Goal: Navigation & Orientation: Find specific page/section

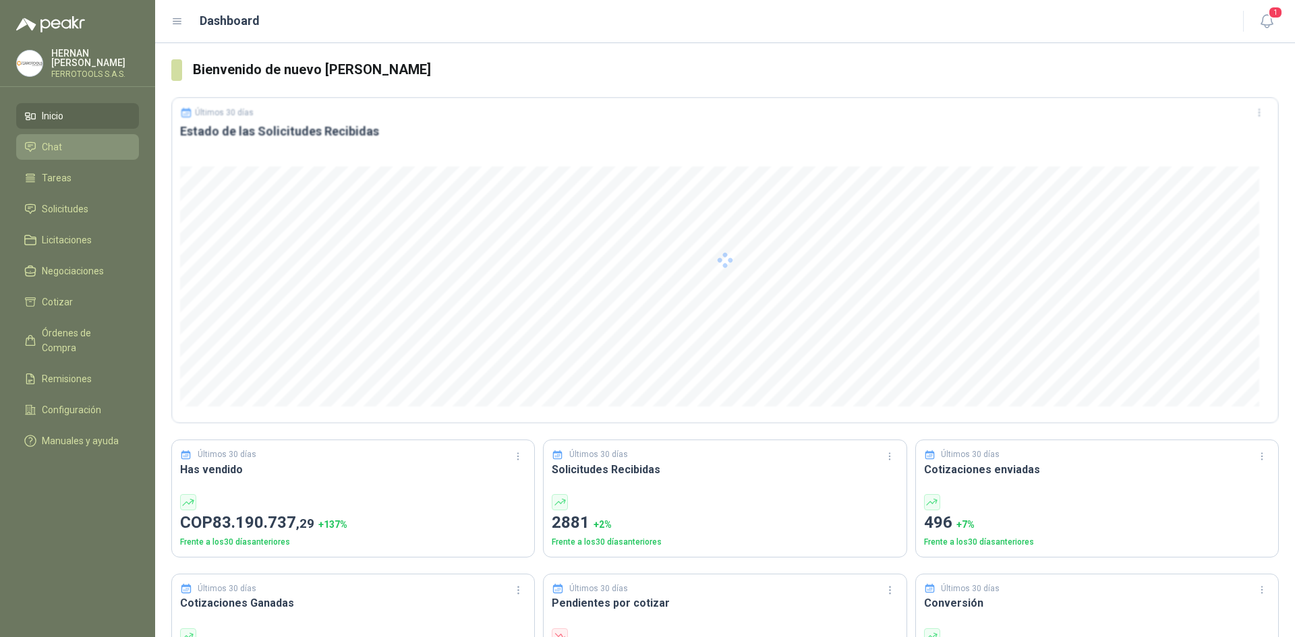
click at [111, 155] on link "Chat" at bounding box center [77, 147] width 123 height 26
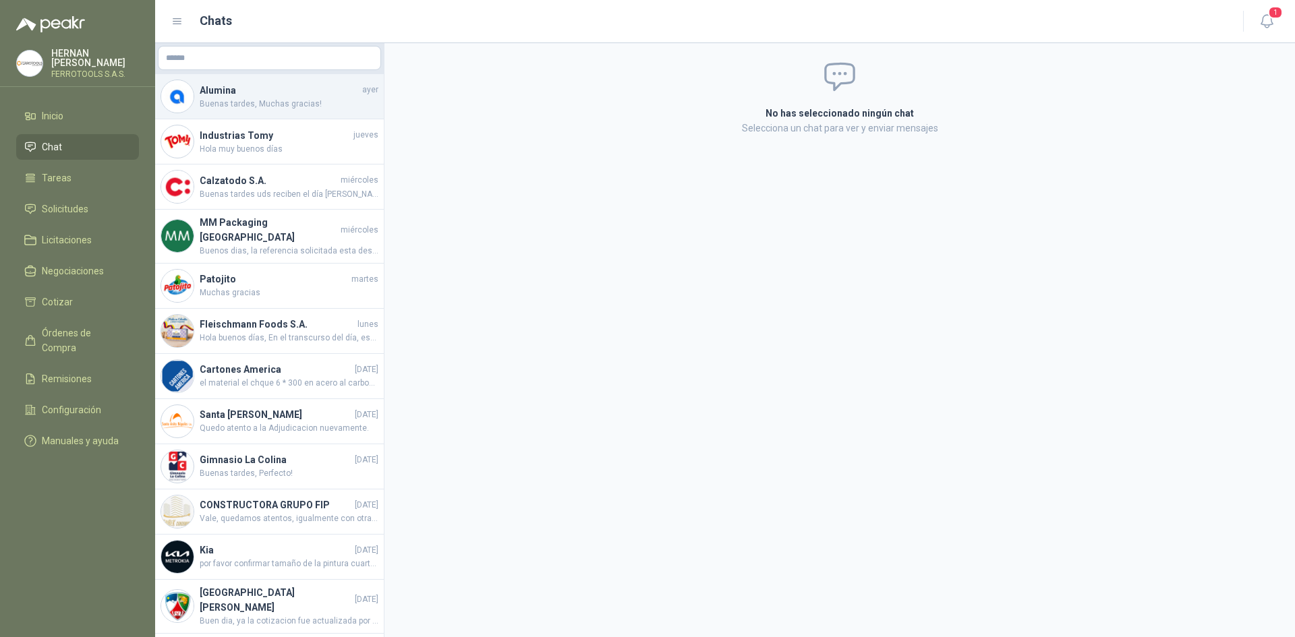
click at [247, 74] on div "Alumina [DATE] Buenas tardes, Muchas gracias!" at bounding box center [269, 96] width 229 height 45
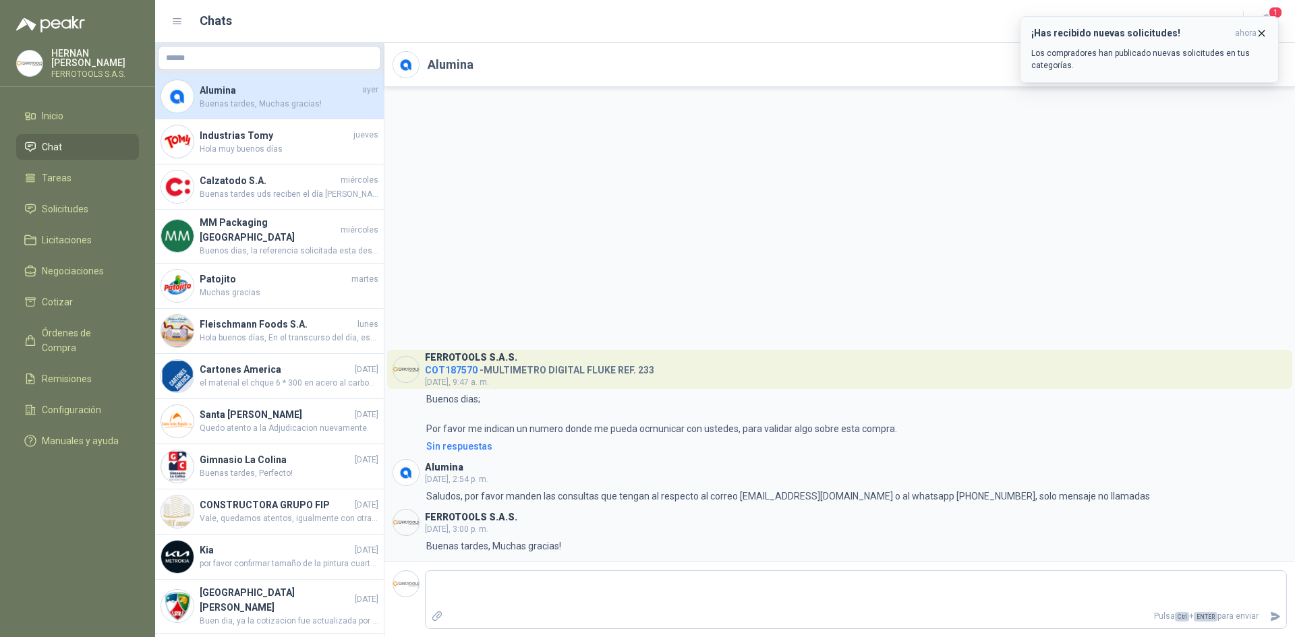
click at [1264, 34] on icon "button" at bounding box center [1261, 33] width 11 height 11
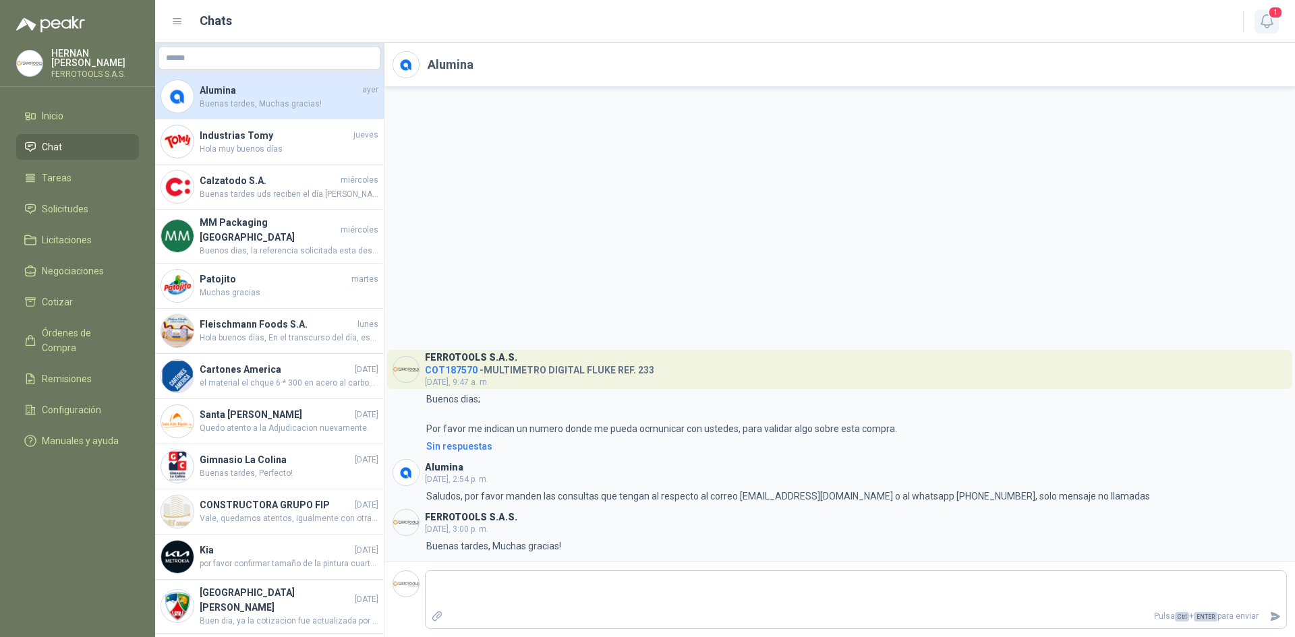
click at [1268, 18] on icon "button" at bounding box center [1266, 21] width 17 height 17
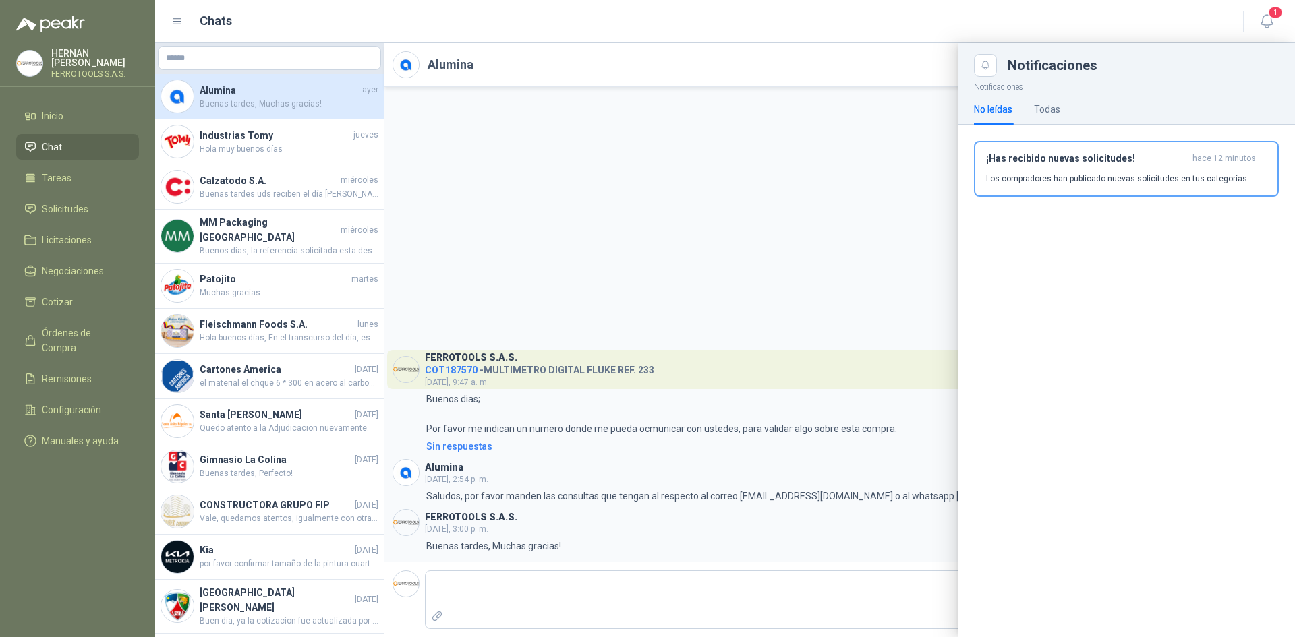
click at [1061, 112] on div "No leídas Todas" at bounding box center [1126, 109] width 305 height 31
click at [1046, 111] on div "Todas" at bounding box center [1047, 109] width 26 height 15
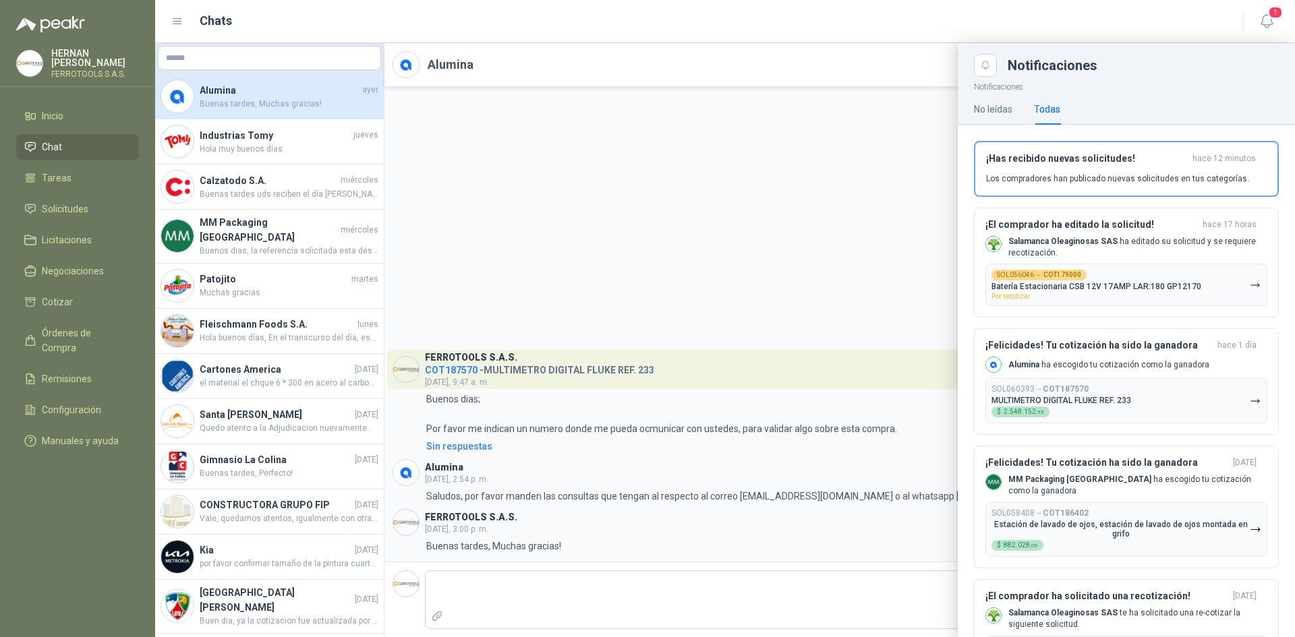
click at [369, 133] on div at bounding box center [725, 340] width 1140 height 594
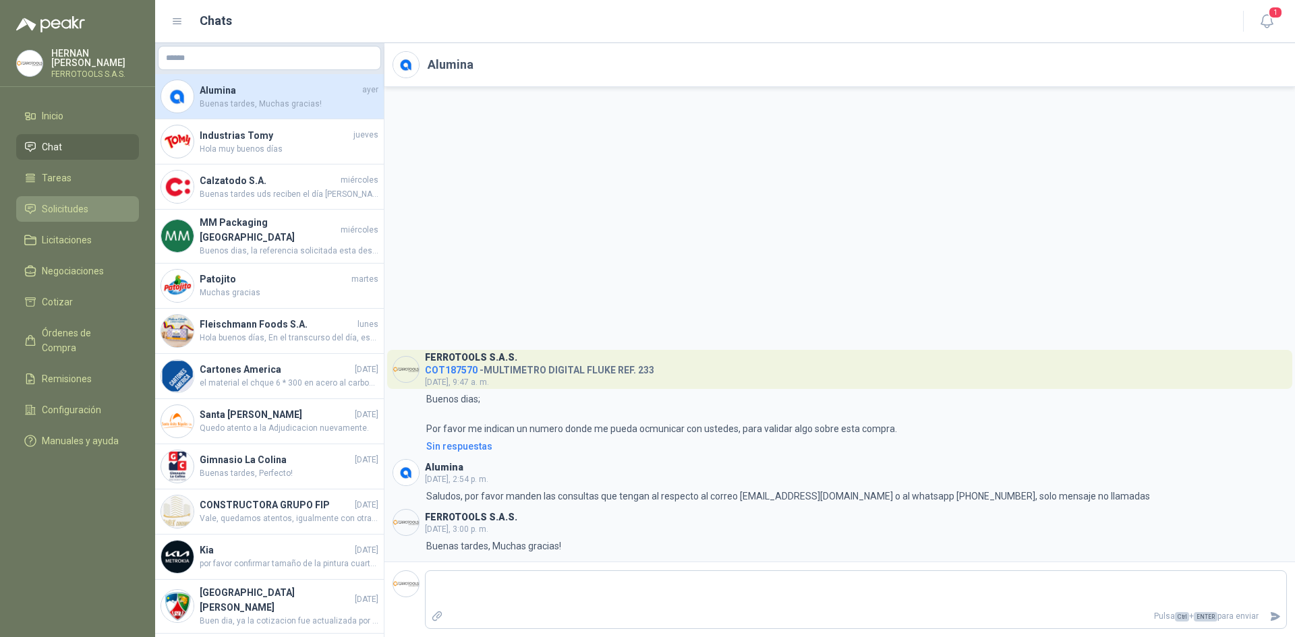
click at [96, 196] on link "Solicitudes" at bounding box center [77, 209] width 123 height 26
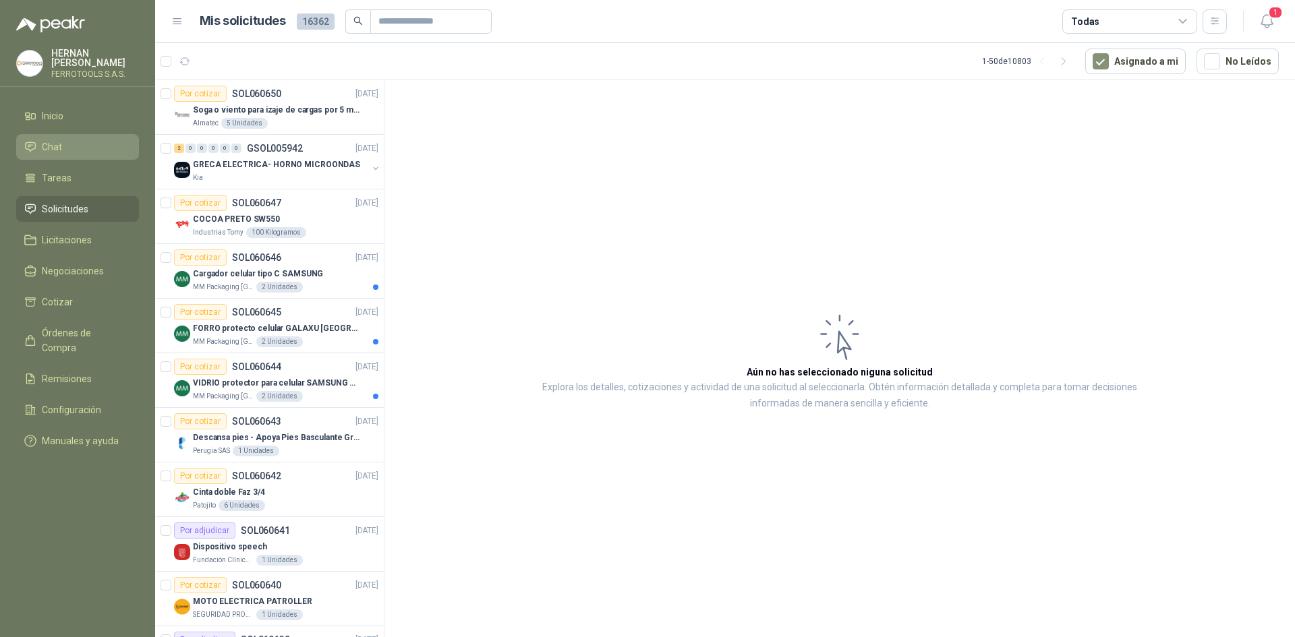
click at [101, 148] on li "Chat" at bounding box center [77, 147] width 107 height 15
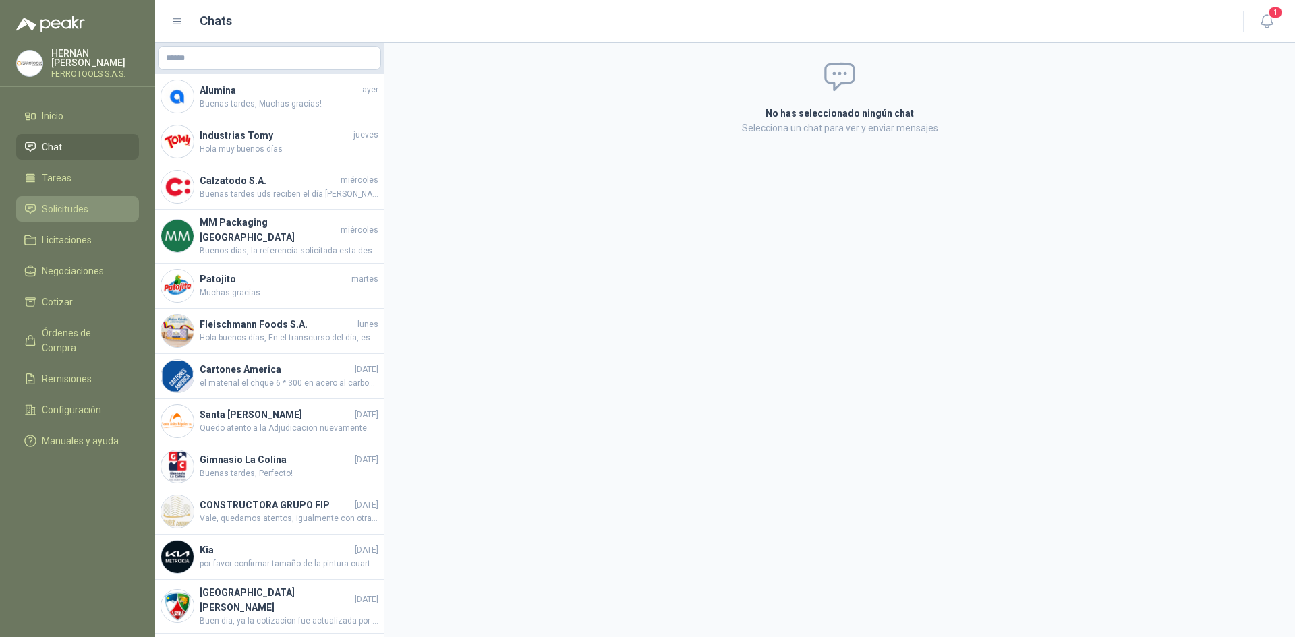
click at [100, 198] on link "Solicitudes" at bounding box center [77, 209] width 123 height 26
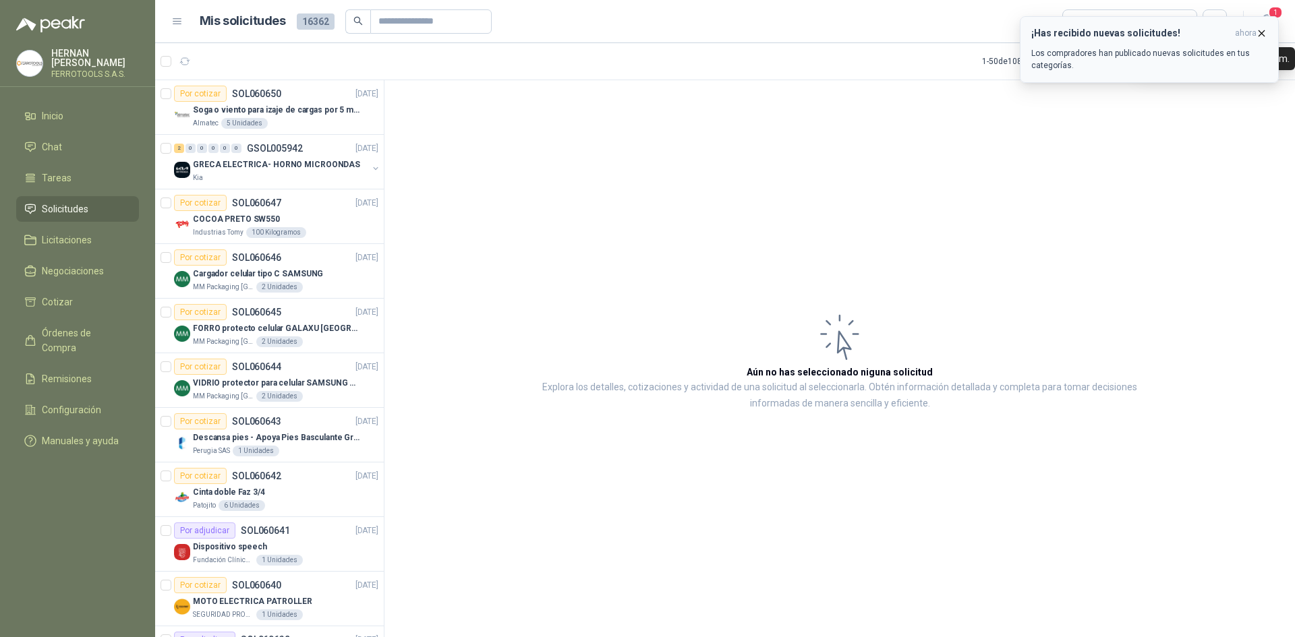
click at [1264, 29] on icon "button" at bounding box center [1261, 33] width 11 height 11
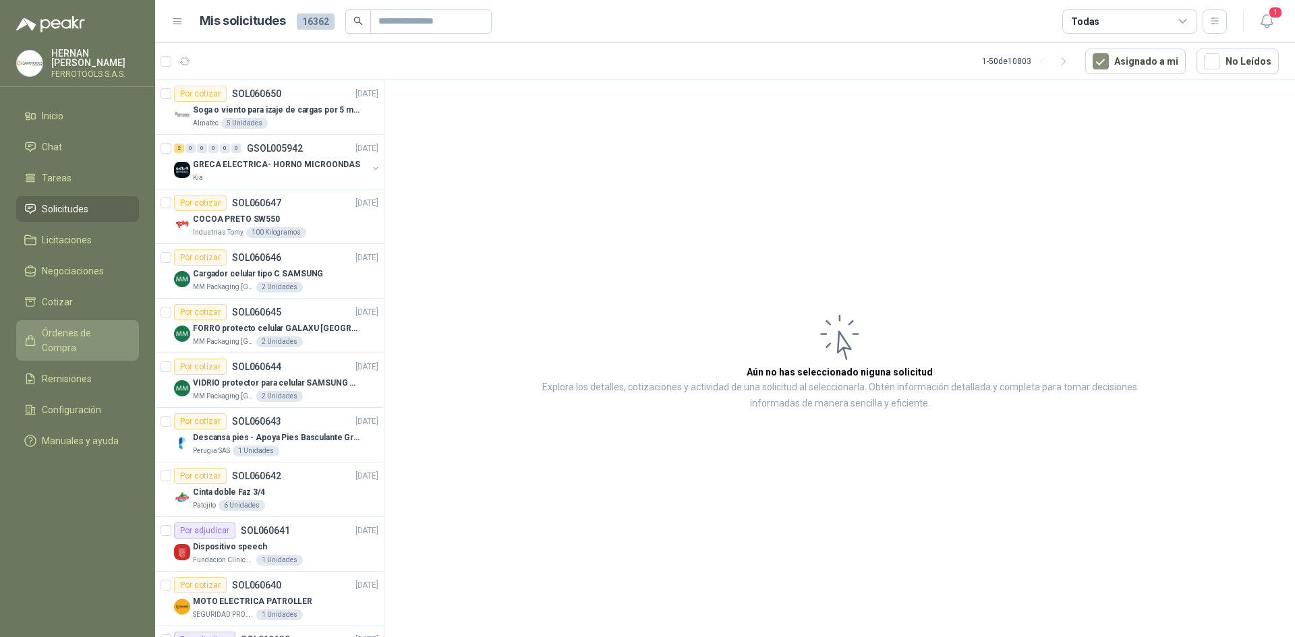
click at [83, 326] on span "Órdenes de Compra" at bounding box center [84, 341] width 84 height 30
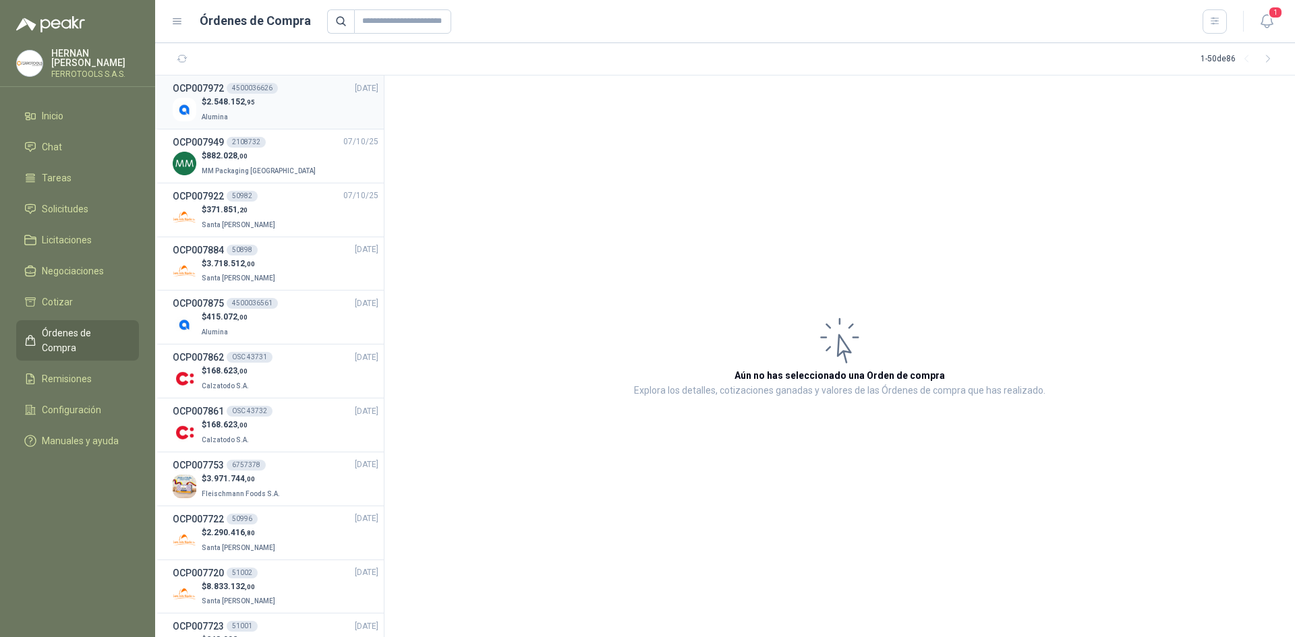
click at [250, 115] on p "Alumina" at bounding box center [228, 116] width 53 height 15
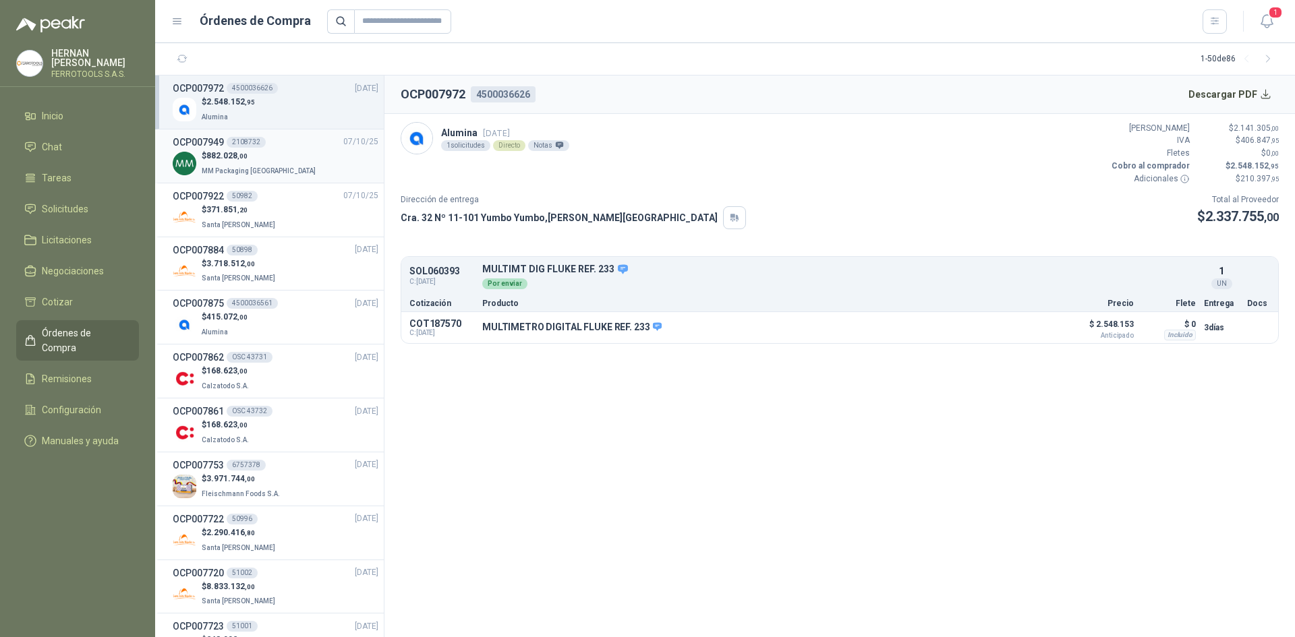
click at [300, 156] on div "$ 882.028 ,00 MM Packaging [GEOGRAPHIC_DATA]" at bounding box center [276, 164] width 206 height 28
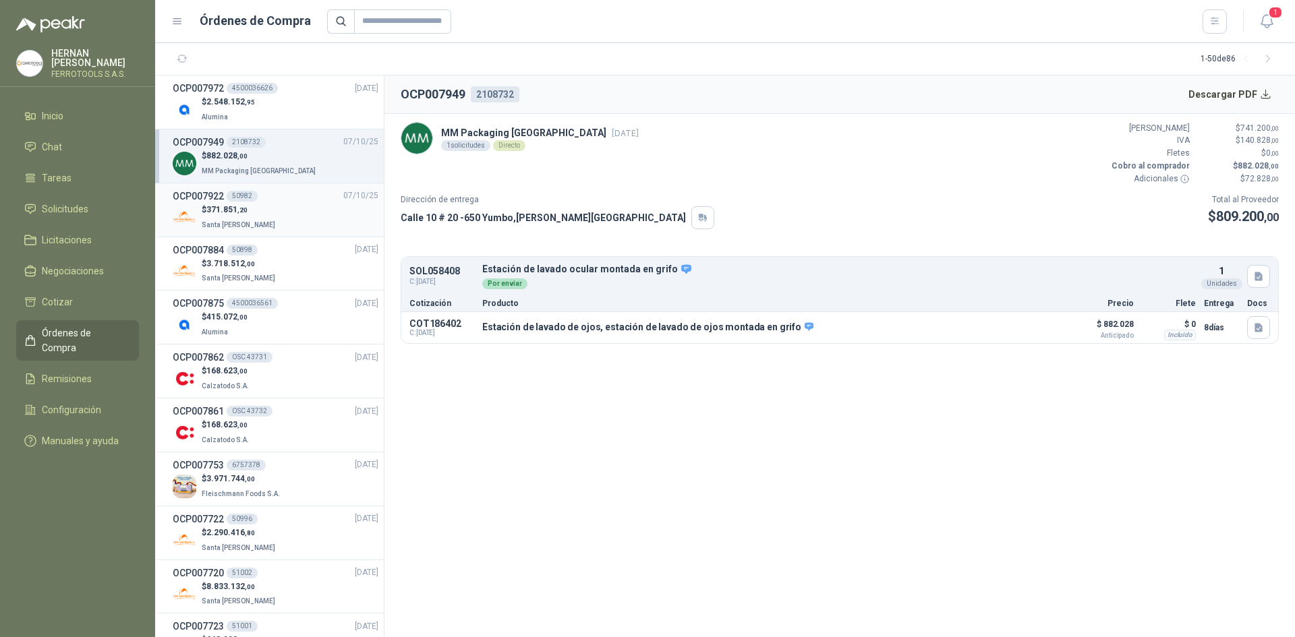
click at [285, 224] on div "$ 371.851 ,20 Santa [PERSON_NAME]" at bounding box center [276, 218] width 206 height 28
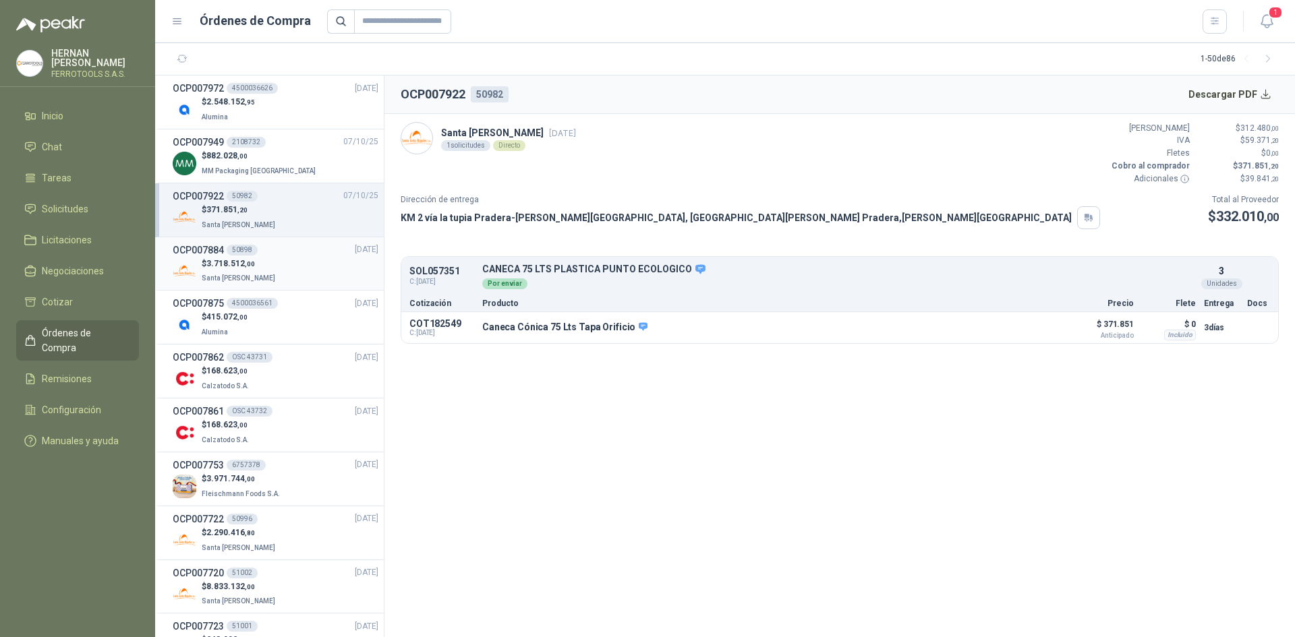
click at [312, 267] on div "$ 3.718.512 ,00 Santa [PERSON_NAME]" at bounding box center [276, 272] width 206 height 28
